Goal: Check status: Check status

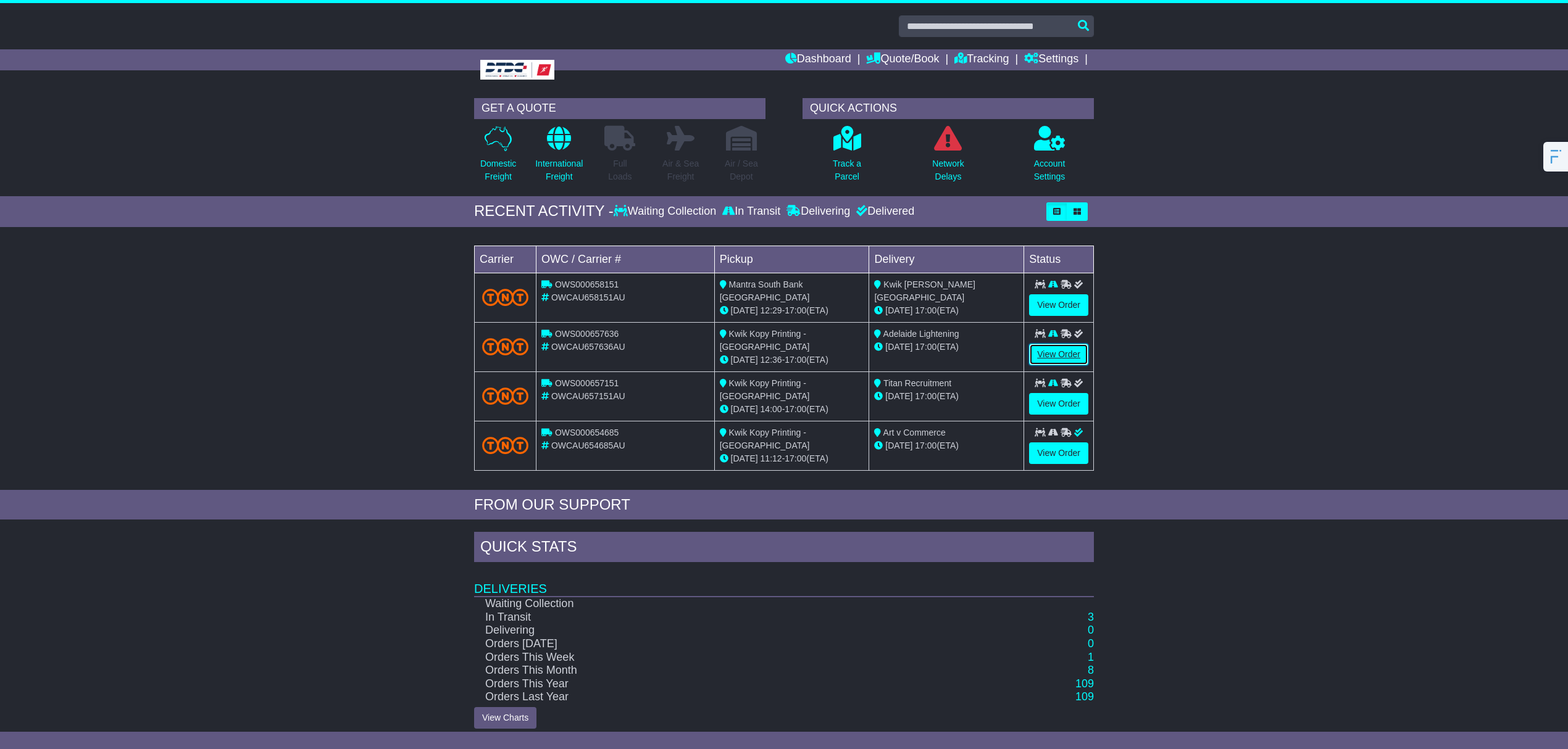
click at [1036, 352] on link "View Order" at bounding box center [1059, 354] width 59 height 21
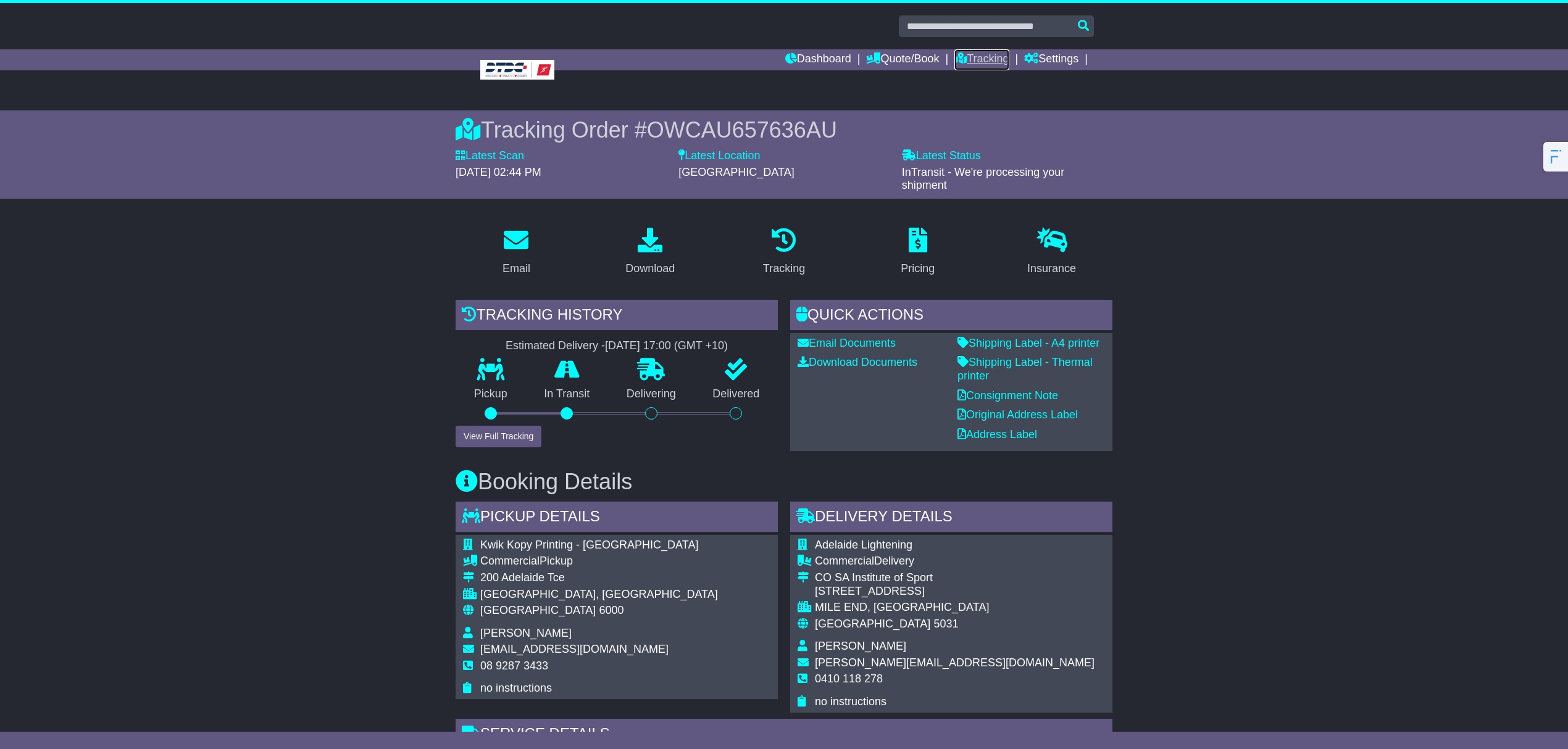
click at [986, 57] on link "Tracking" at bounding box center [981, 59] width 54 height 21
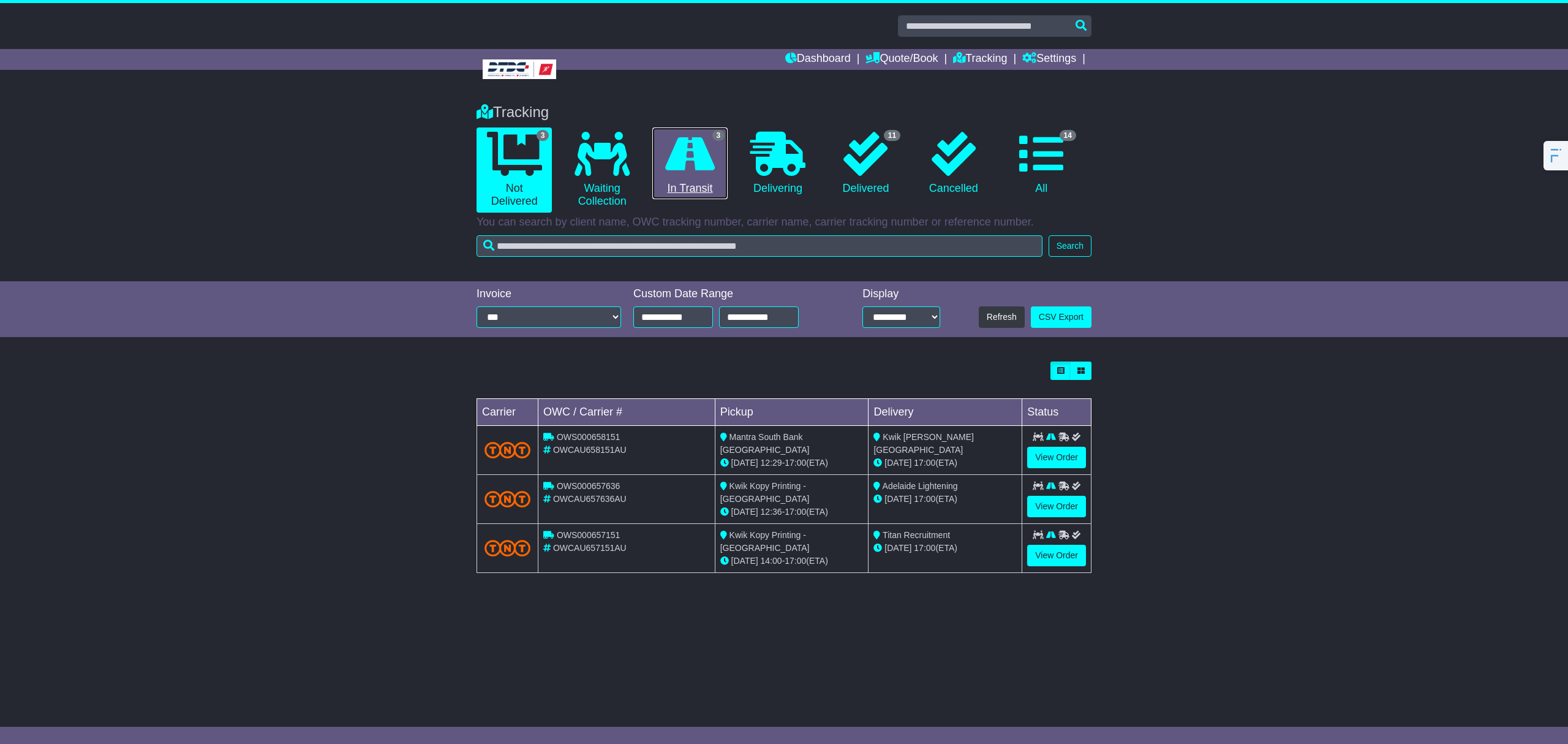
click at [692, 162] on icon at bounding box center [690, 154] width 49 height 44
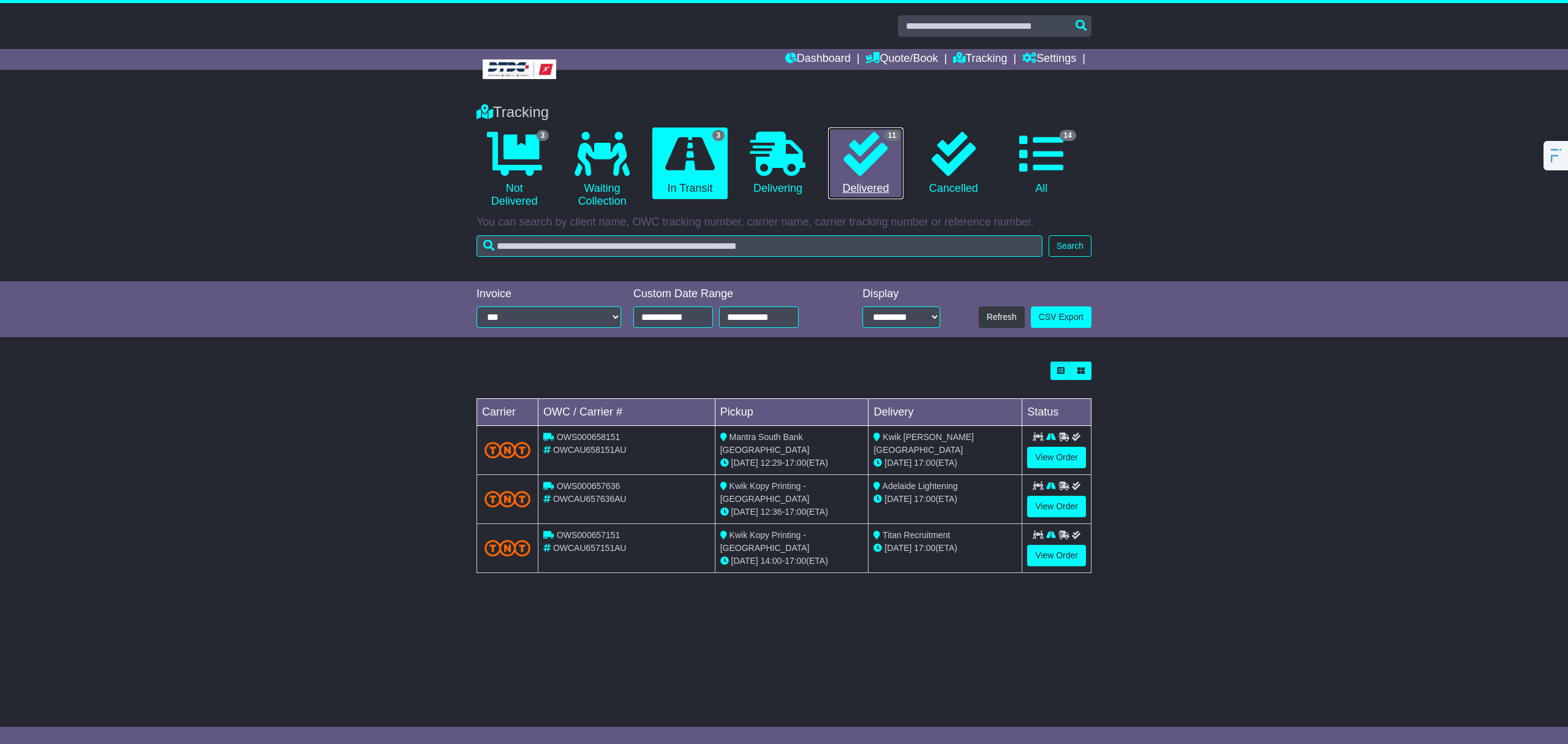
click at [853, 171] on icon at bounding box center [865, 154] width 44 height 44
